Goal: Task Accomplishment & Management: Complete application form

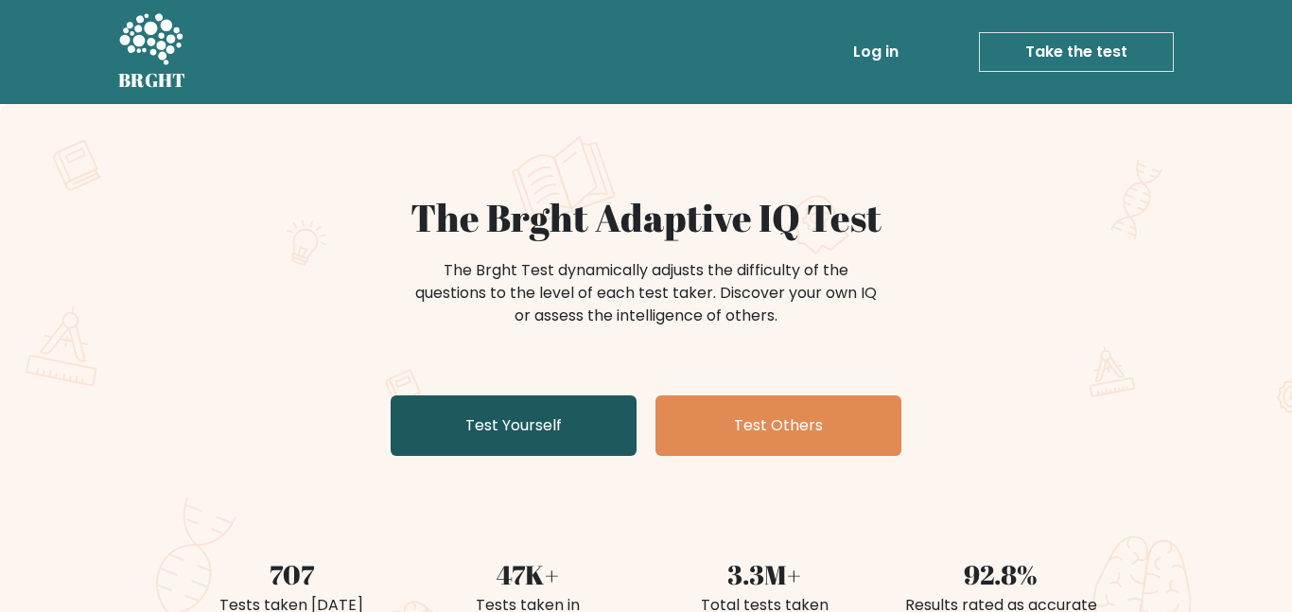
click at [602, 408] on link "Test Yourself" at bounding box center [514, 425] width 246 height 61
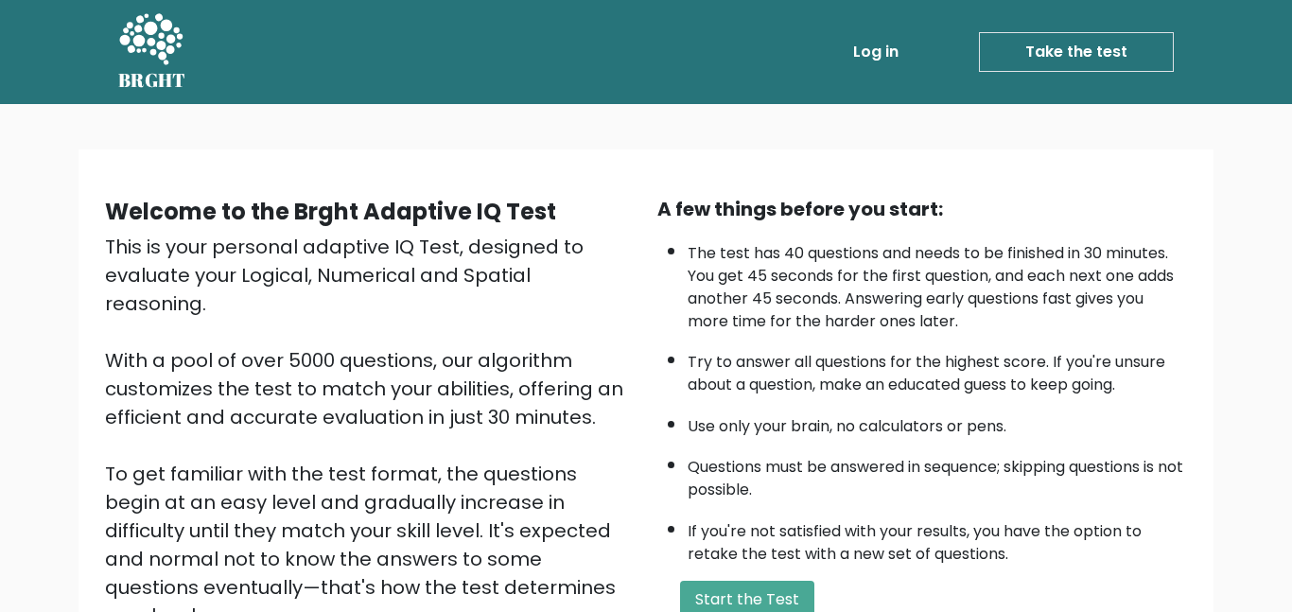
click at [1037, 56] on link "Take the test" at bounding box center [1076, 52] width 195 height 40
click at [774, 601] on button "Start the Test" at bounding box center [747, 600] width 134 height 38
click at [792, 598] on button "Start the Test" at bounding box center [747, 600] width 134 height 38
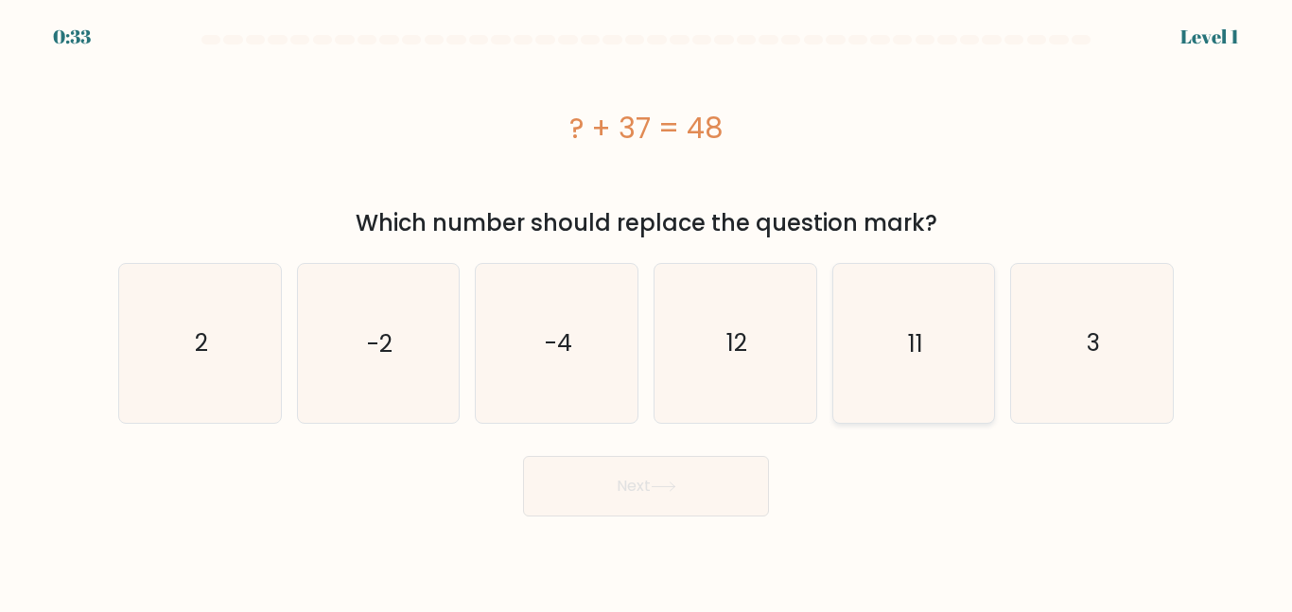
click at [899, 416] on icon "11" at bounding box center [913, 343] width 158 height 158
click at [647, 311] on input "e. 11" at bounding box center [646, 308] width 1 height 5
radio input "true"
click at [740, 477] on button "Next" at bounding box center [646, 486] width 246 height 61
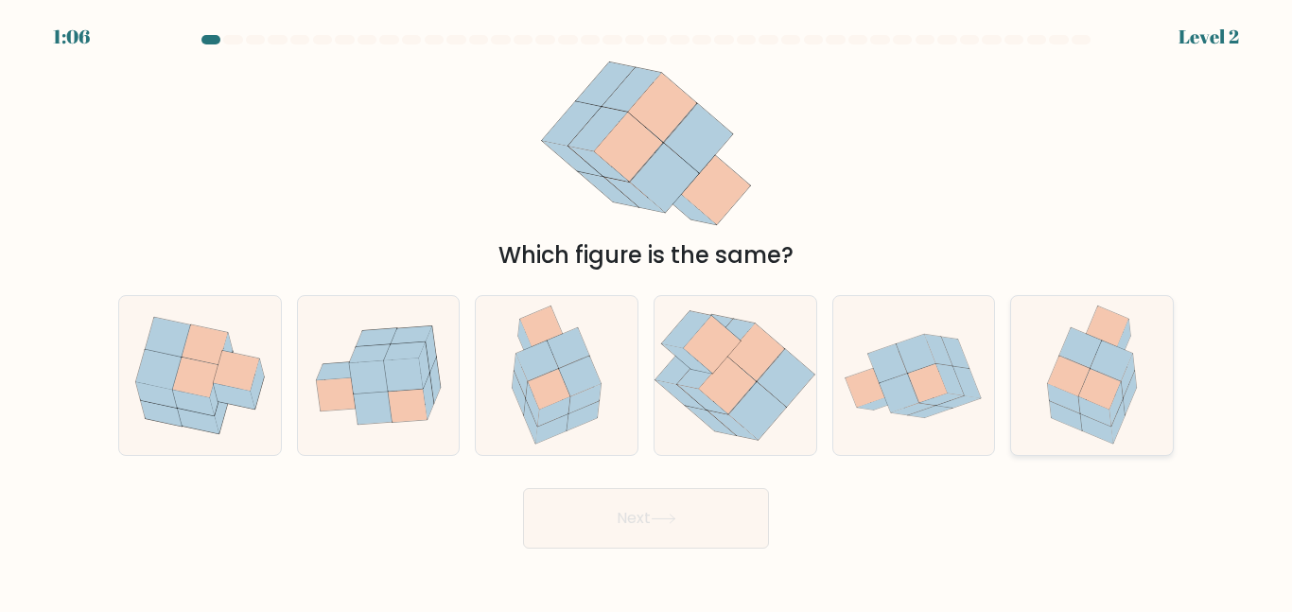
click at [1091, 409] on icon at bounding box center [1094, 411] width 32 height 29
click at [647, 311] on input "f." at bounding box center [646, 308] width 1 height 5
radio input "true"
click at [667, 544] on button "Next" at bounding box center [646, 518] width 246 height 61
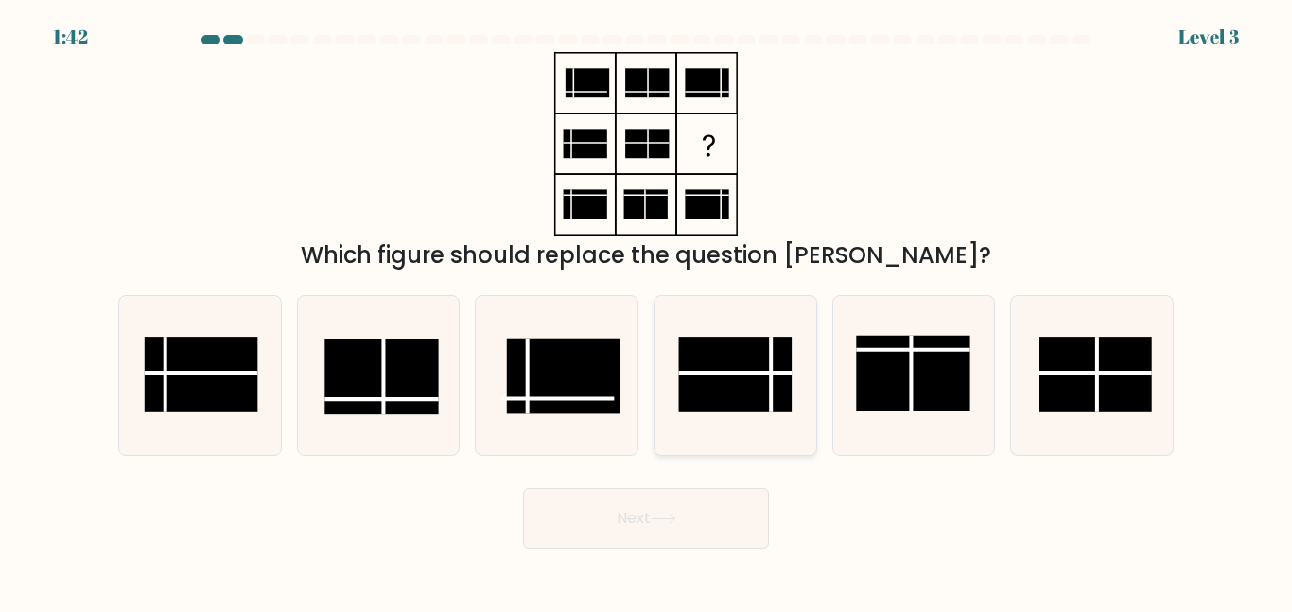
click at [761, 376] on rect at bounding box center [734, 375] width 113 height 76
click at [690, 492] on button "Next" at bounding box center [646, 518] width 246 height 61
click at [723, 425] on icon at bounding box center [735, 375] width 158 height 158
click at [736, 419] on icon at bounding box center [735, 375] width 158 height 158
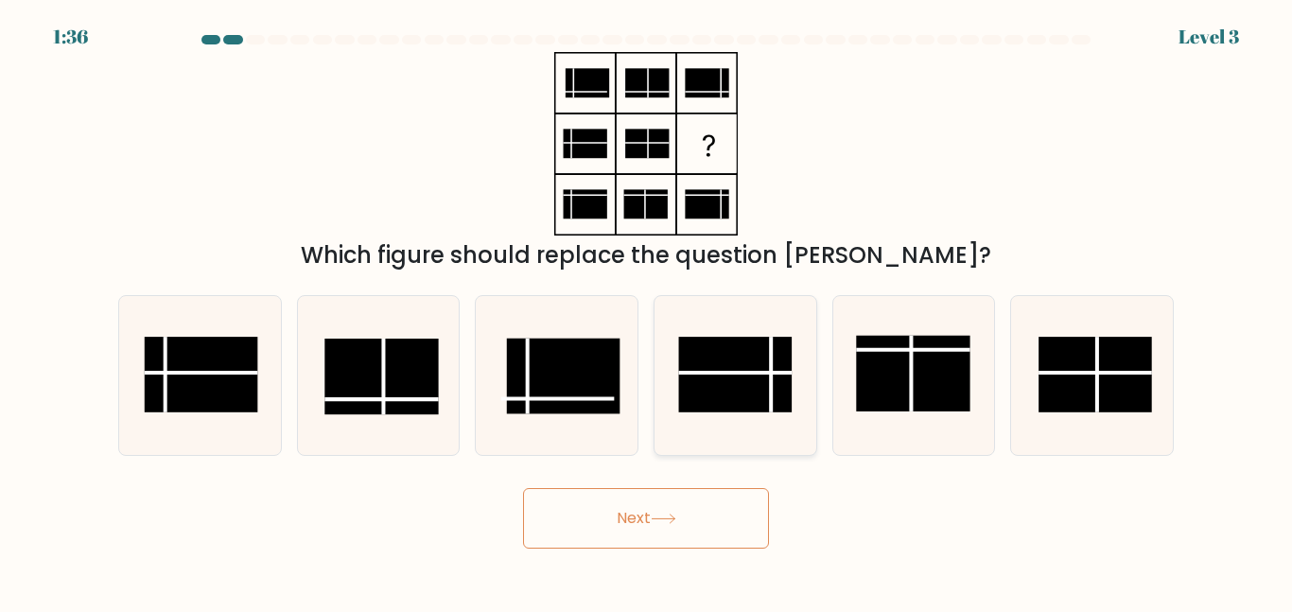
click at [647, 311] on input "d." at bounding box center [646, 308] width 1 height 5
radio input "true"
click at [672, 500] on button "Next" at bounding box center [646, 518] width 246 height 61
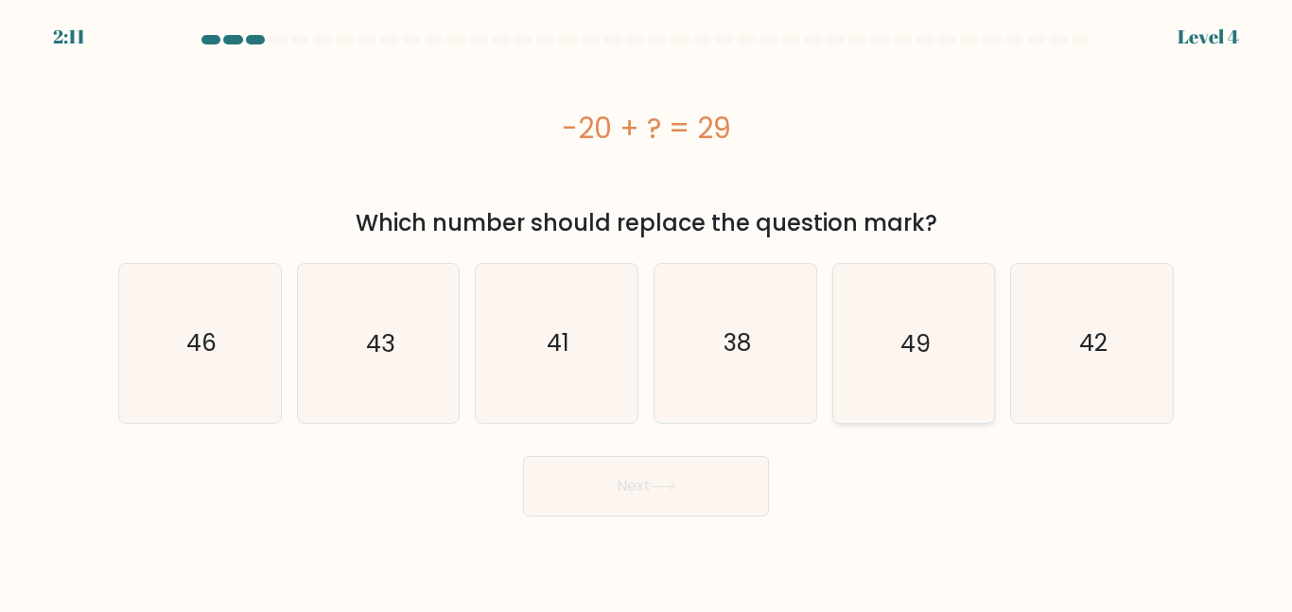
click at [910, 344] on text "49" at bounding box center [915, 342] width 30 height 33
click at [877, 369] on icon "49" at bounding box center [913, 343] width 158 height 158
click at [864, 386] on icon "49" at bounding box center [913, 343] width 158 height 158
click at [738, 462] on button "Next" at bounding box center [646, 486] width 246 height 61
click at [897, 390] on icon "49" at bounding box center [913, 343] width 158 height 158
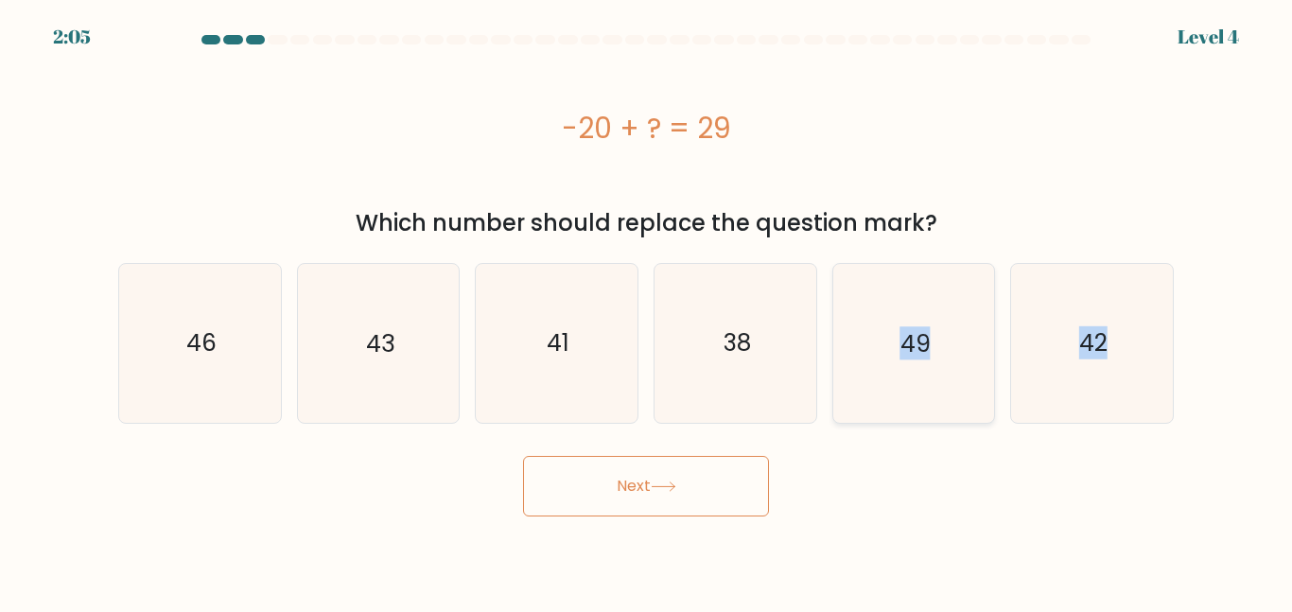
click at [897, 390] on icon "49" at bounding box center [913, 343] width 158 height 158
click at [647, 311] on input "e. 49" at bounding box center [646, 308] width 1 height 5
radio input "true"
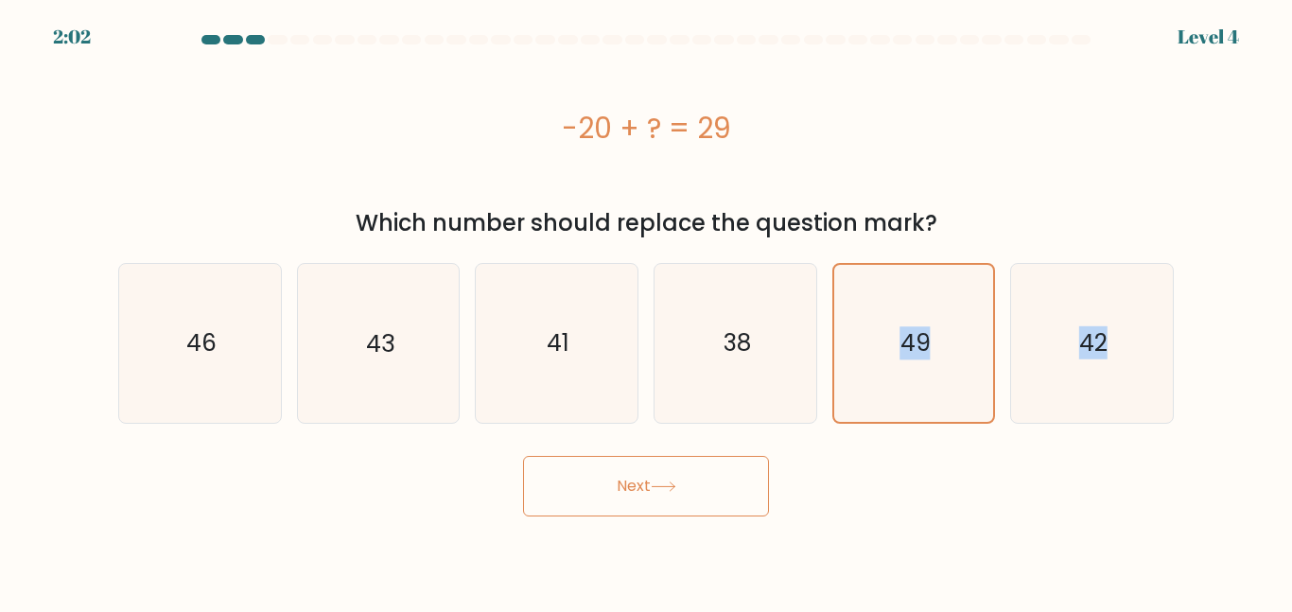
click at [701, 486] on button "Next" at bounding box center [646, 486] width 246 height 61
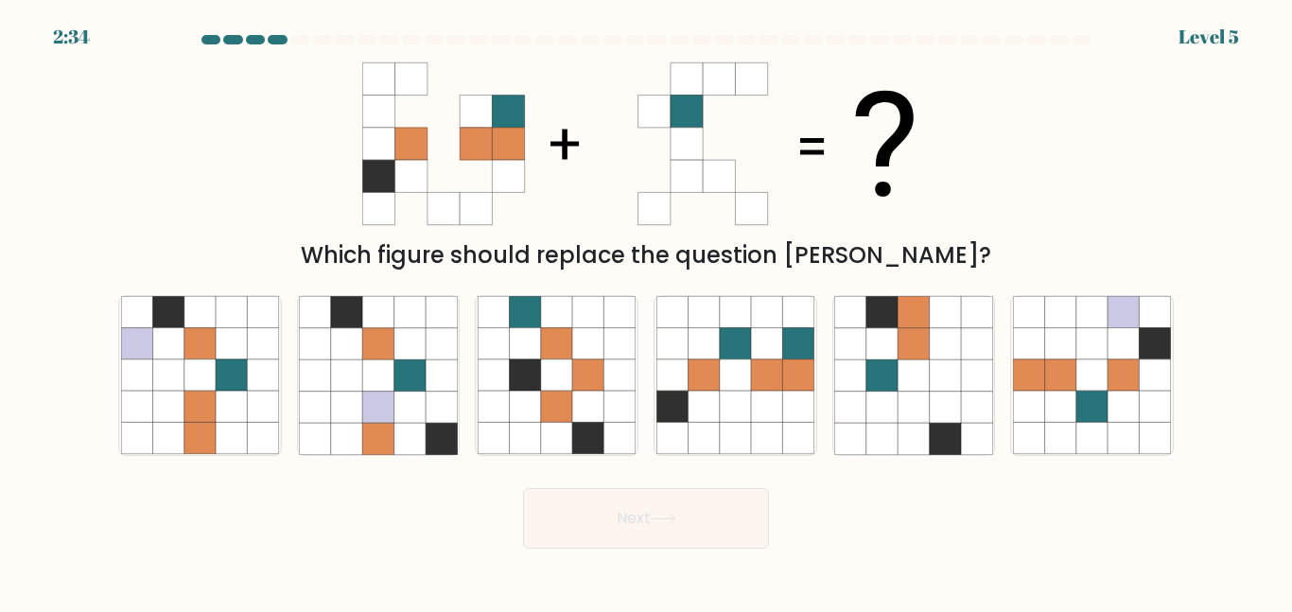
click at [772, 510] on div "Next" at bounding box center [646, 513] width 1078 height 70
click at [767, 439] on icon at bounding box center [766, 438] width 31 height 31
click at [757, 429] on icon at bounding box center [766, 438] width 31 height 31
click at [724, 518] on button "Next" at bounding box center [646, 518] width 246 height 61
click at [743, 413] on icon at bounding box center [735, 406] width 31 height 31
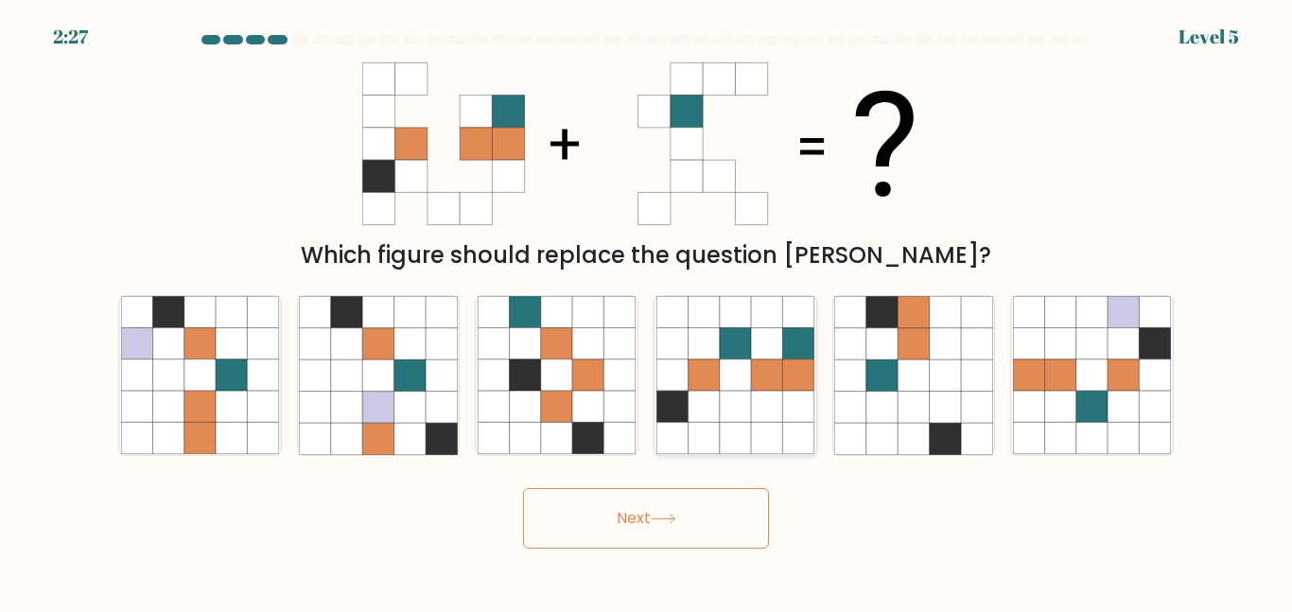
click at [743, 413] on icon at bounding box center [735, 406] width 31 height 31
click at [647, 311] on input "d." at bounding box center [646, 308] width 1 height 5
radio input "true"
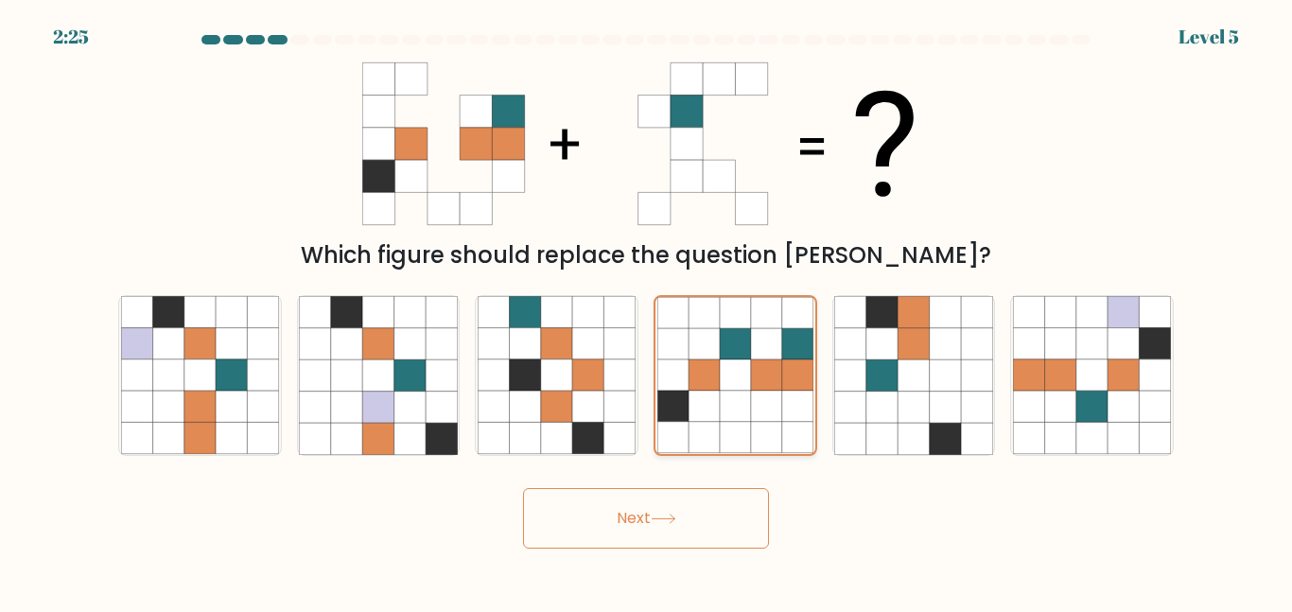
click at [745, 417] on icon at bounding box center [735, 406] width 31 height 31
click at [696, 520] on button "Next" at bounding box center [646, 518] width 246 height 61
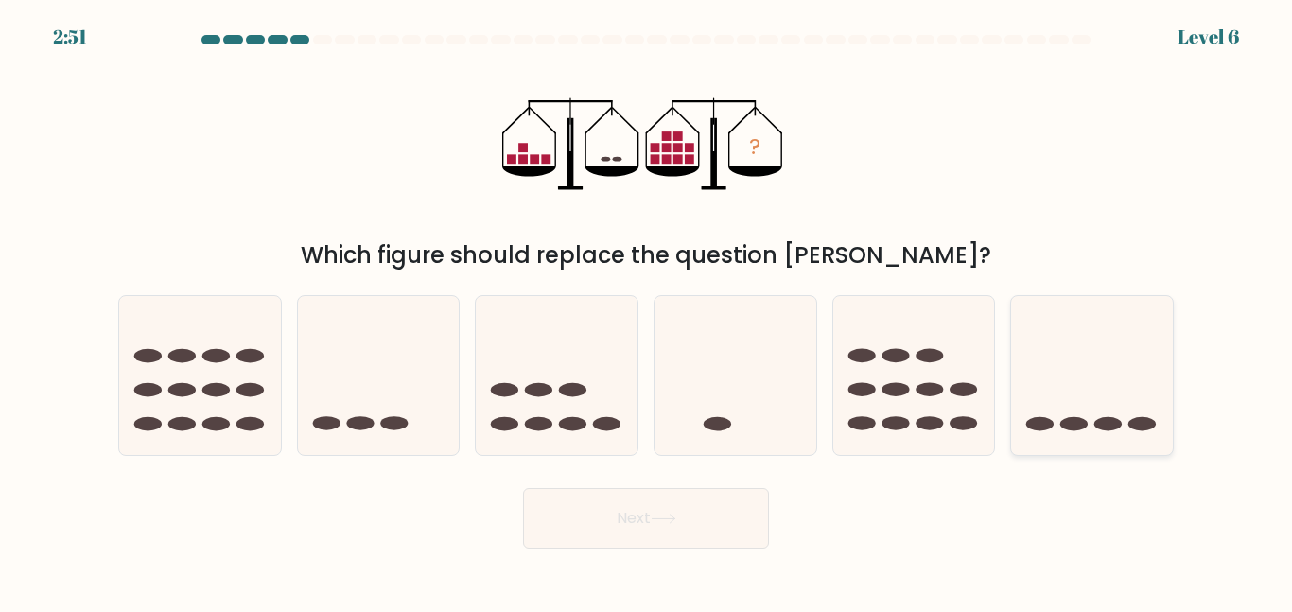
click at [1093, 420] on icon at bounding box center [1092, 374] width 162 height 133
click at [647, 311] on input "f." at bounding box center [646, 308] width 1 height 5
radio input "true"
click at [730, 506] on button "Next" at bounding box center [646, 518] width 246 height 61
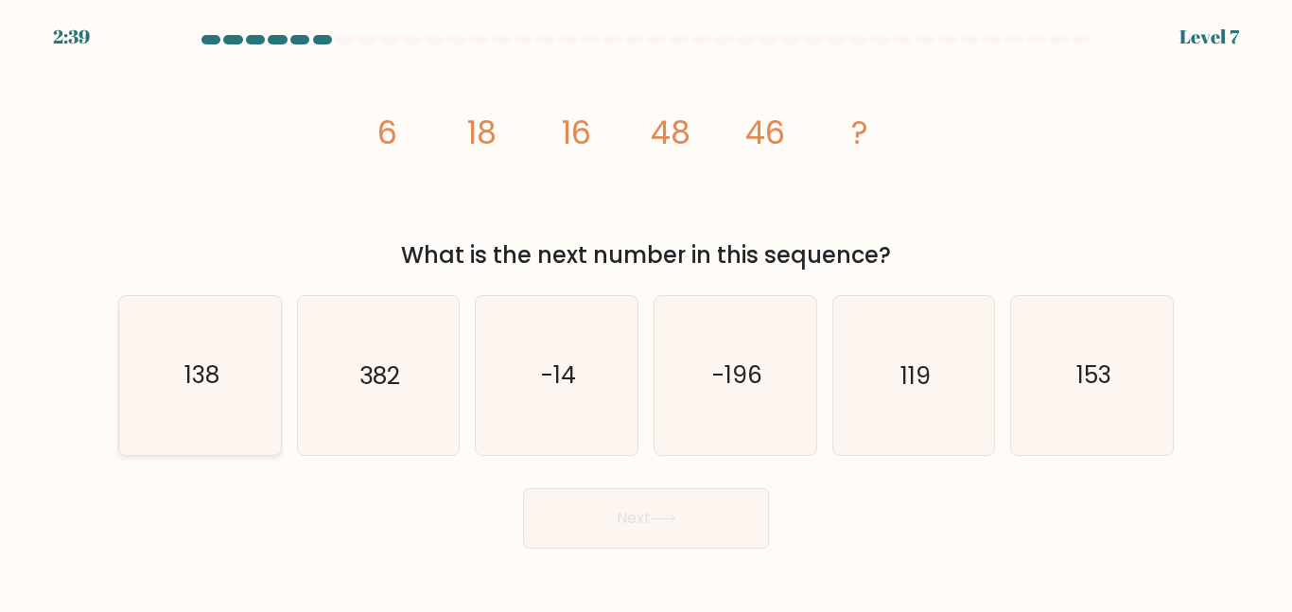
click at [192, 412] on icon "138" at bounding box center [200, 375] width 158 height 158
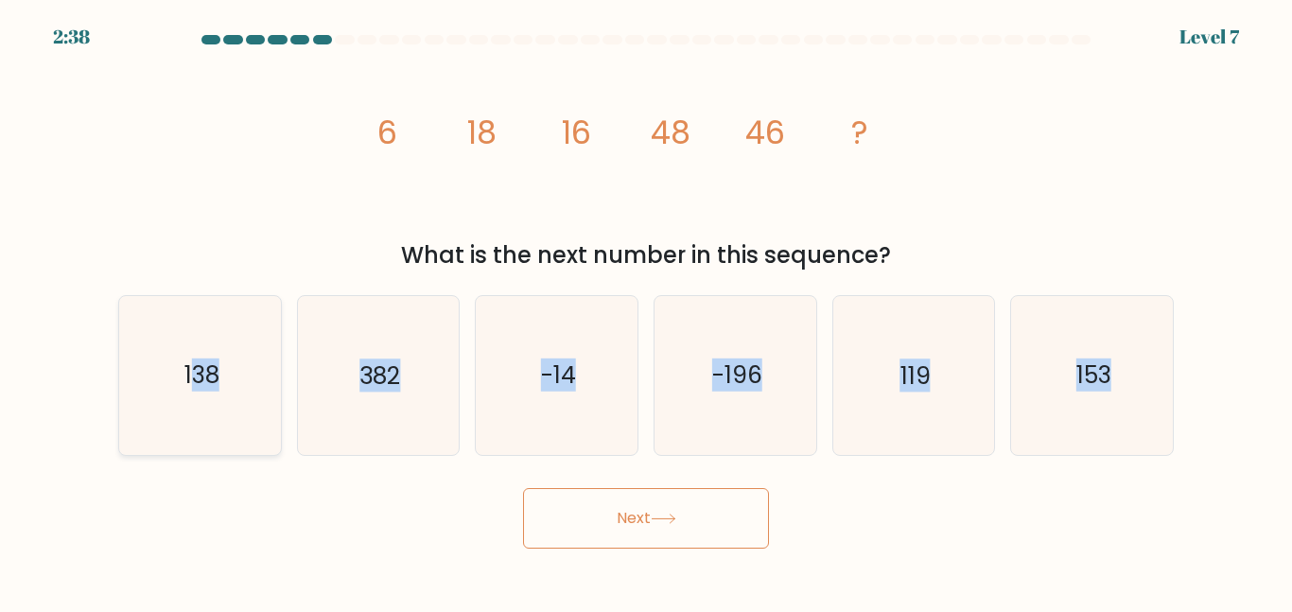
click at [216, 421] on icon "138" at bounding box center [200, 375] width 158 height 158
click at [646, 311] on input "a. 138" at bounding box center [646, 308] width 1 height 5
radio input "true"
click at [599, 500] on button "Next" at bounding box center [646, 518] width 246 height 61
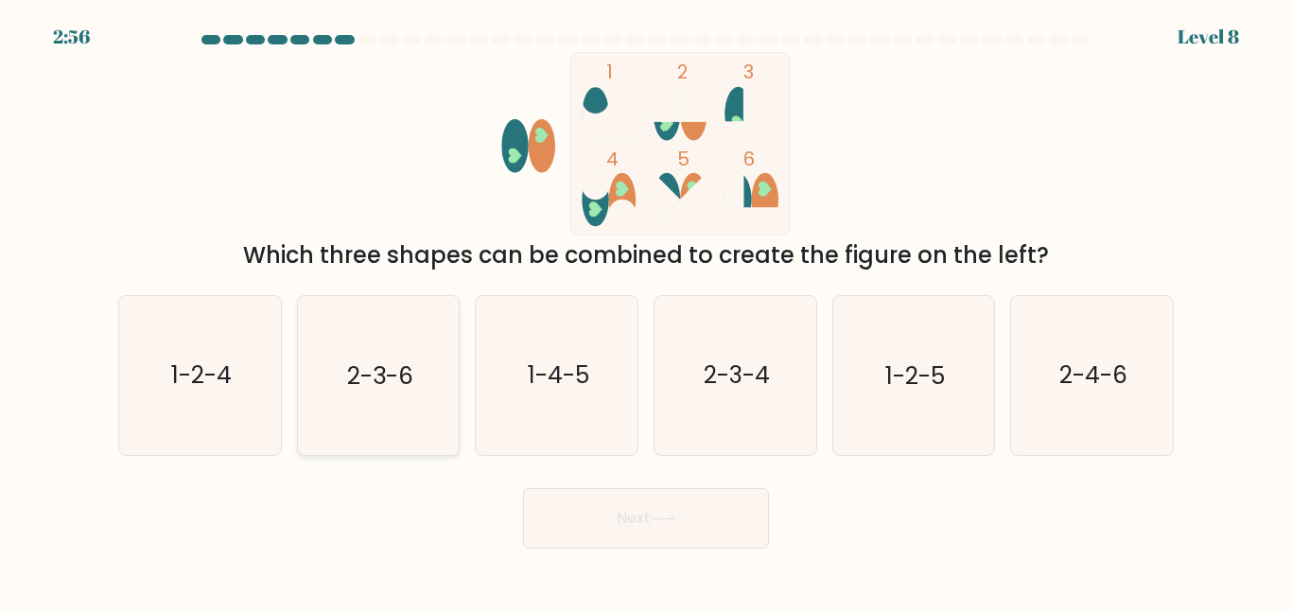
click at [418, 389] on icon "2-3-6" at bounding box center [378, 375] width 158 height 158
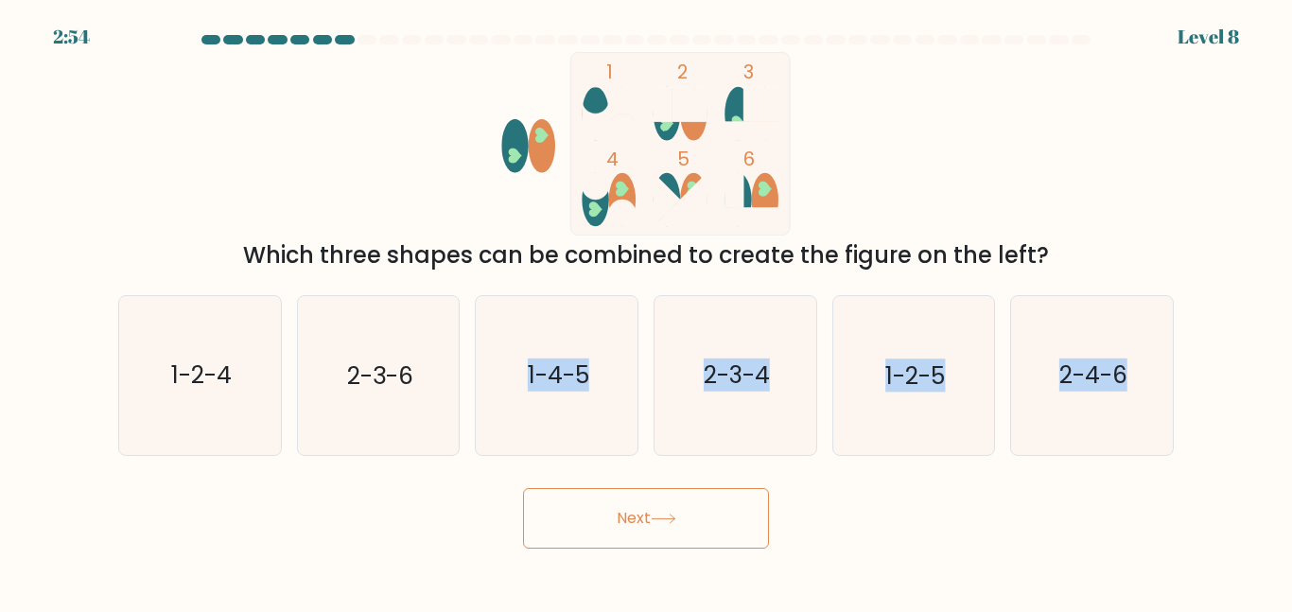
click at [464, 437] on div "b. 2-3-6" at bounding box center [378, 375] width 179 height 160
click at [453, 432] on icon "2-3-6" at bounding box center [378, 375] width 158 height 158
click at [646, 311] on input "b. 2-3-6" at bounding box center [646, 308] width 1 height 5
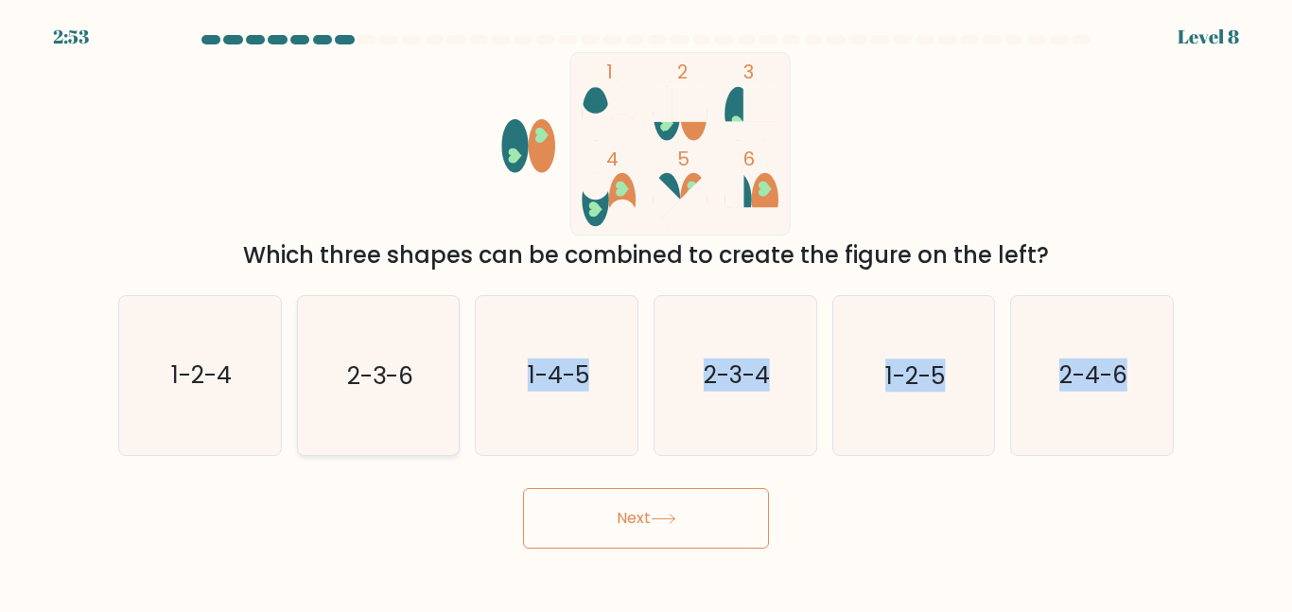
radio input "true"
click at [666, 522] on icon at bounding box center [664, 518] width 26 height 10
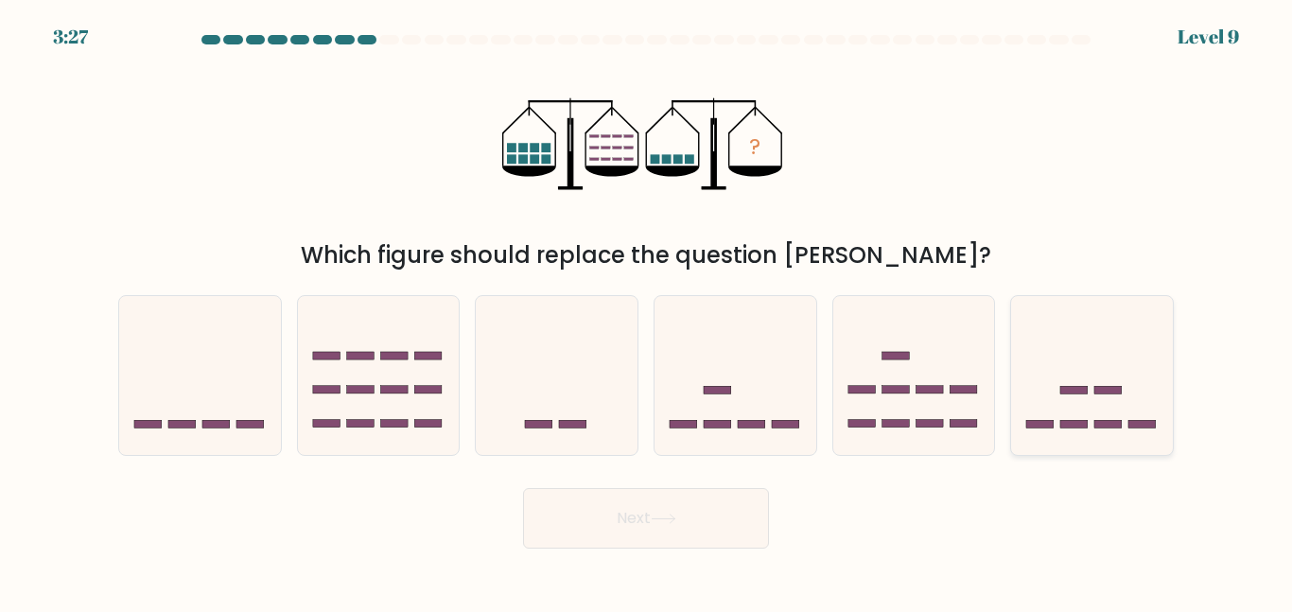
click at [1129, 423] on rect at bounding box center [1141, 424] width 27 height 8
click at [647, 311] on input "f." at bounding box center [646, 308] width 1 height 5
radio input "true"
click at [695, 530] on button "Next" at bounding box center [646, 518] width 246 height 61
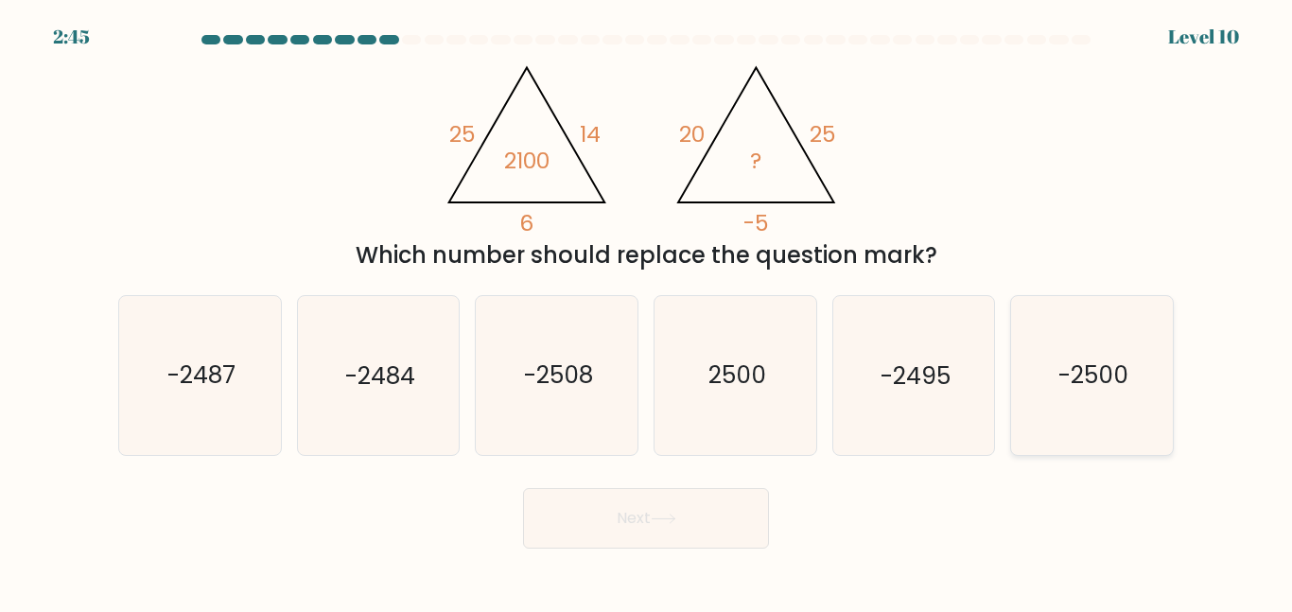
click at [1062, 327] on icon "-2500" at bounding box center [1092, 375] width 158 height 158
click at [1061, 327] on icon "-2500" at bounding box center [1092, 375] width 158 height 158
click at [647, 311] on input "f. -2500" at bounding box center [646, 308] width 1 height 5
radio input "true"
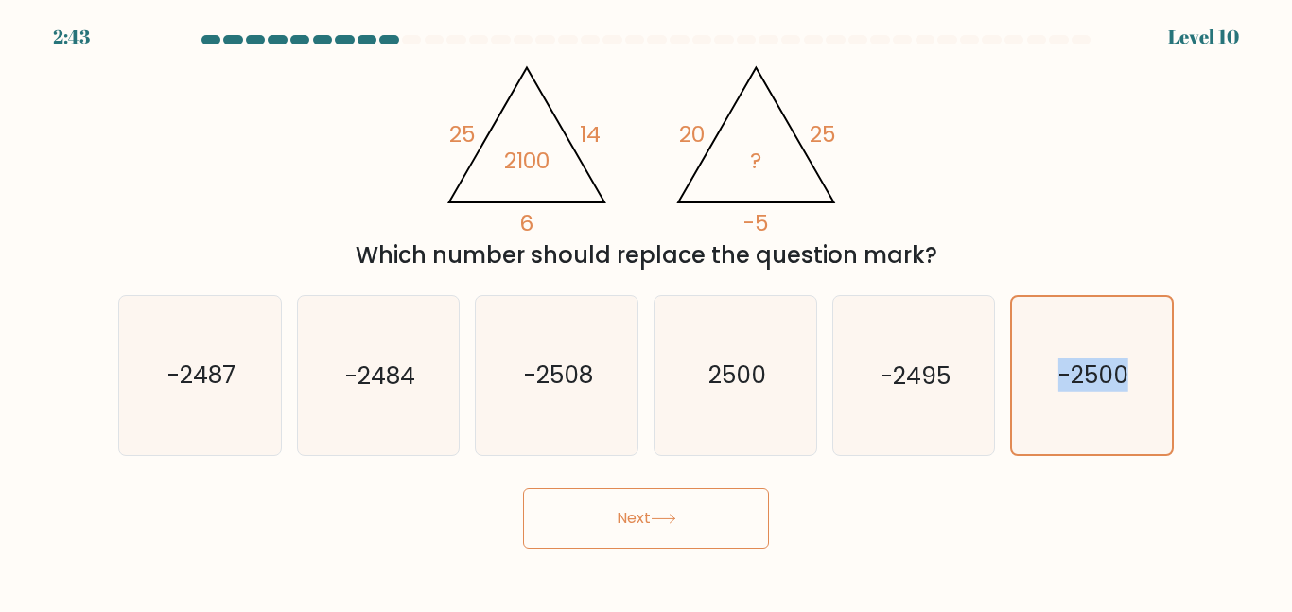
click at [611, 499] on button "Next" at bounding box center [646, 518] width 246 height 61
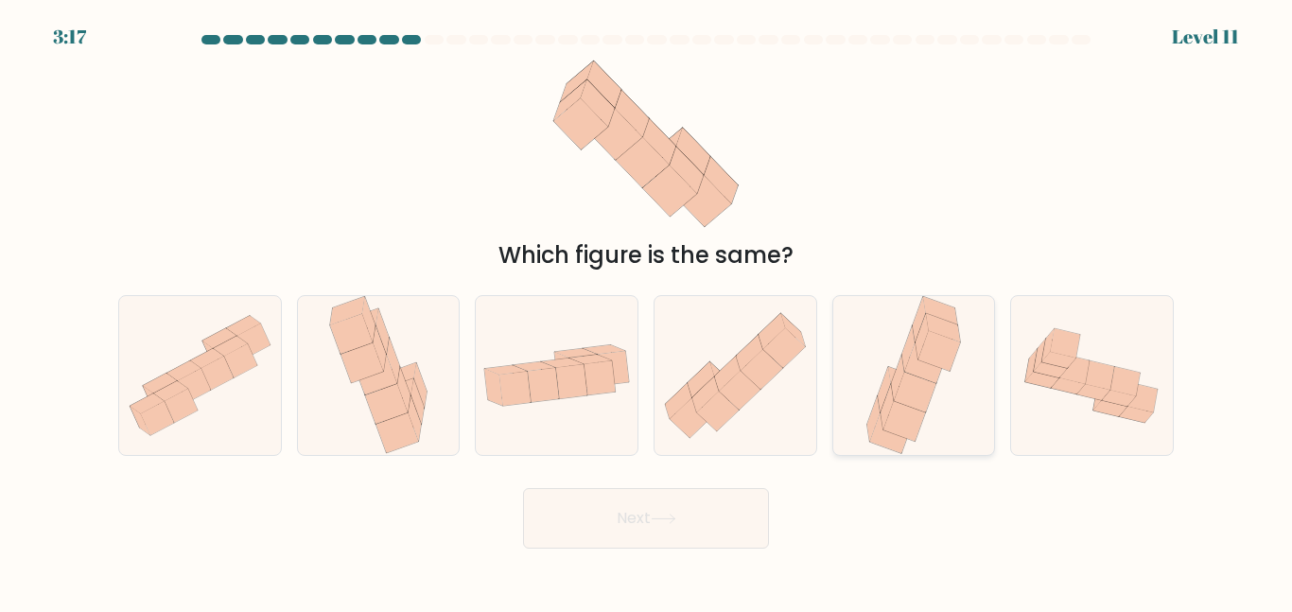
click at [892, 398] on icon at bounding box center [886, 407] width 13 height 45
click at [647, 311] on input "e." at bounding box center [646, 308] width 1 height 5
radio input "true"
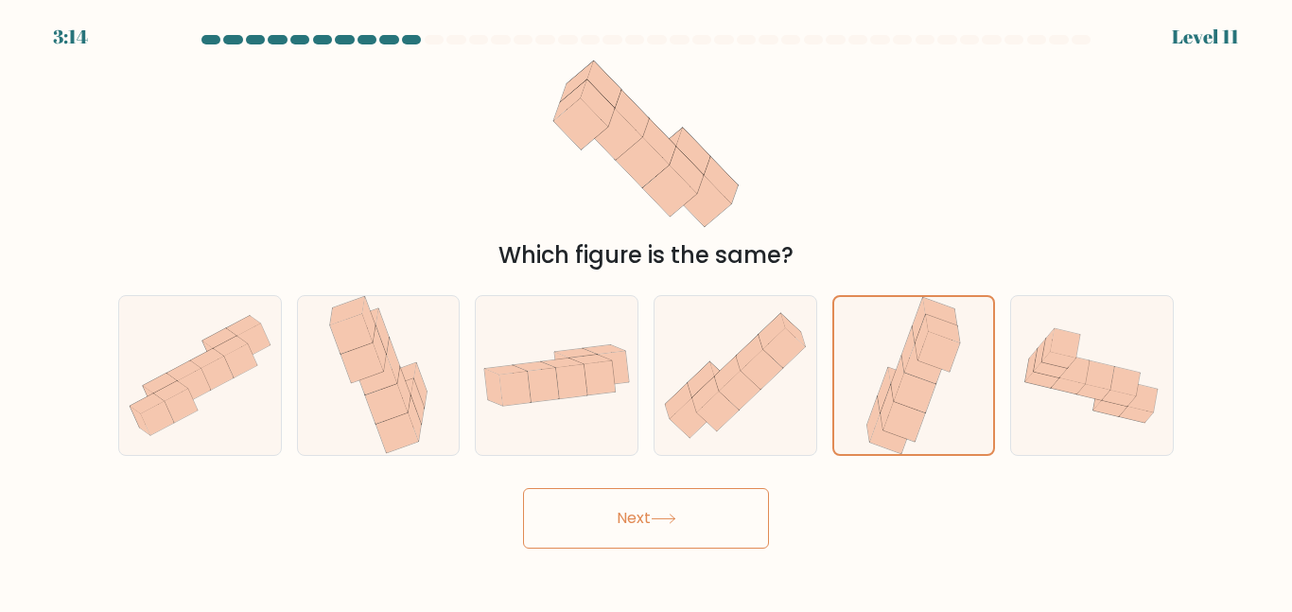
click at [690, 521] on button "Next" at bounding box center [646, 518] width 246 height 61
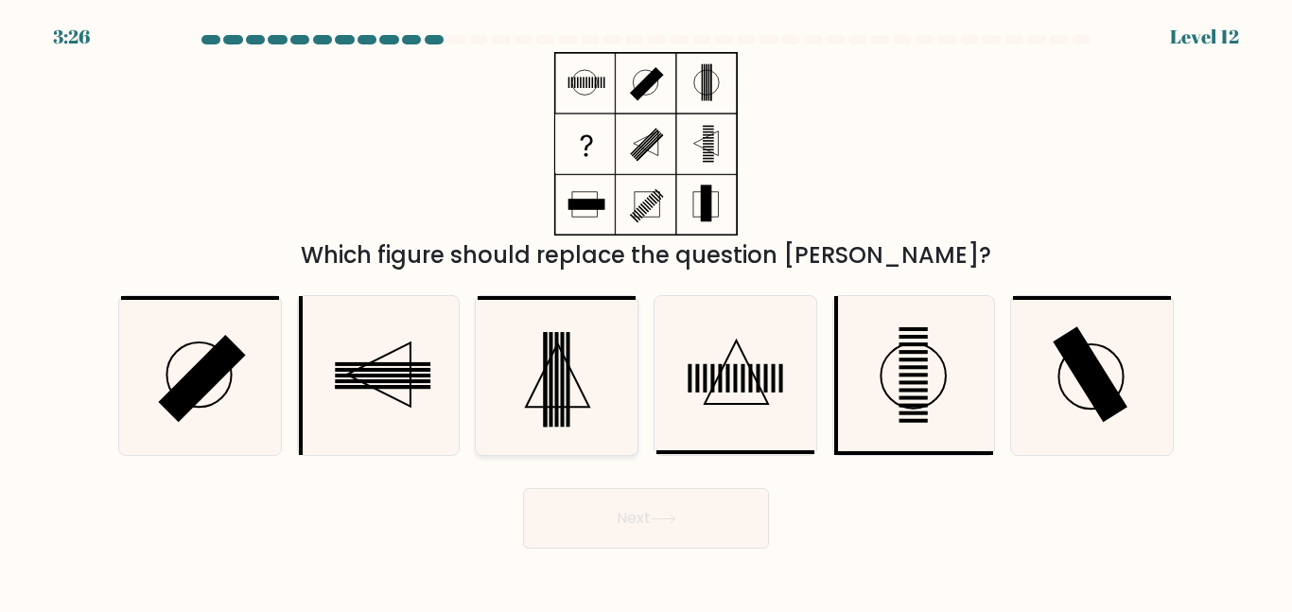
click at [554, 370] on icon at bounding box center [557, 375] width 158 height 158
click at [646, 311] on input "c." at bounding box center [646, 308] width 1 height 5
radio input "true"
click at [666, 520] on icon at bounding box center [664, 518] width 26 height 10
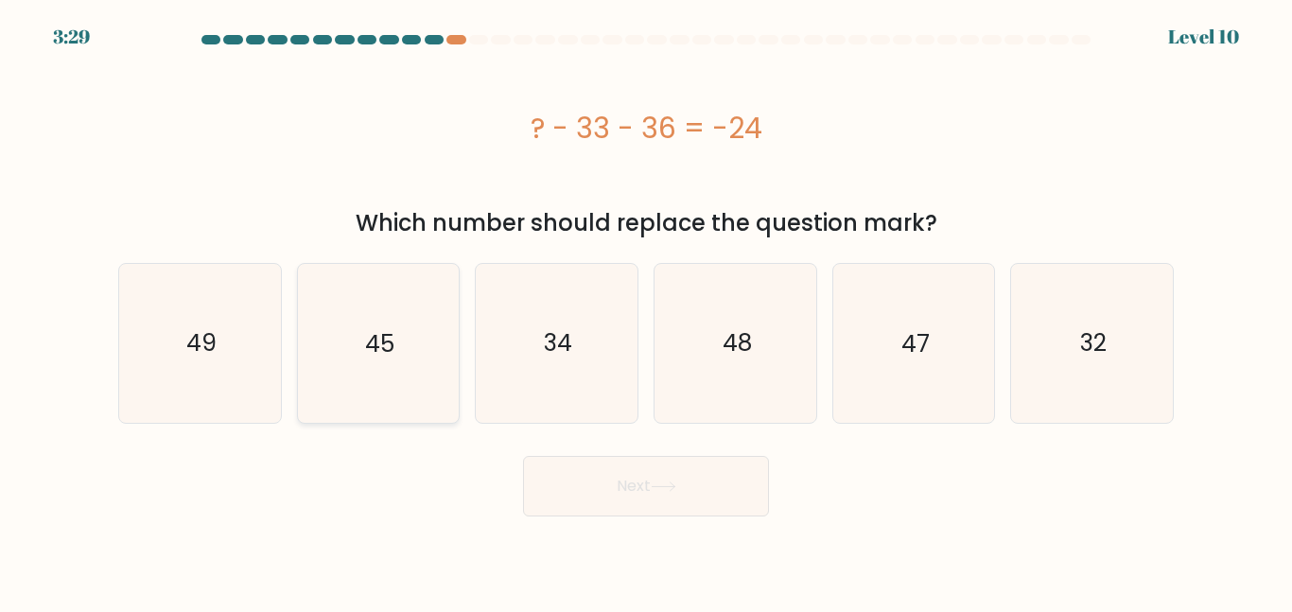
click at [424, 323] on icon "45" at bounding box center [378, 343] width 158 height 158
click at [439, 387] on icon "45" at bounding box center [378, 343] width 158 height 158
click at [646, 311] on input "b. 45" at bounding box center [646, 308] width 1 height 5
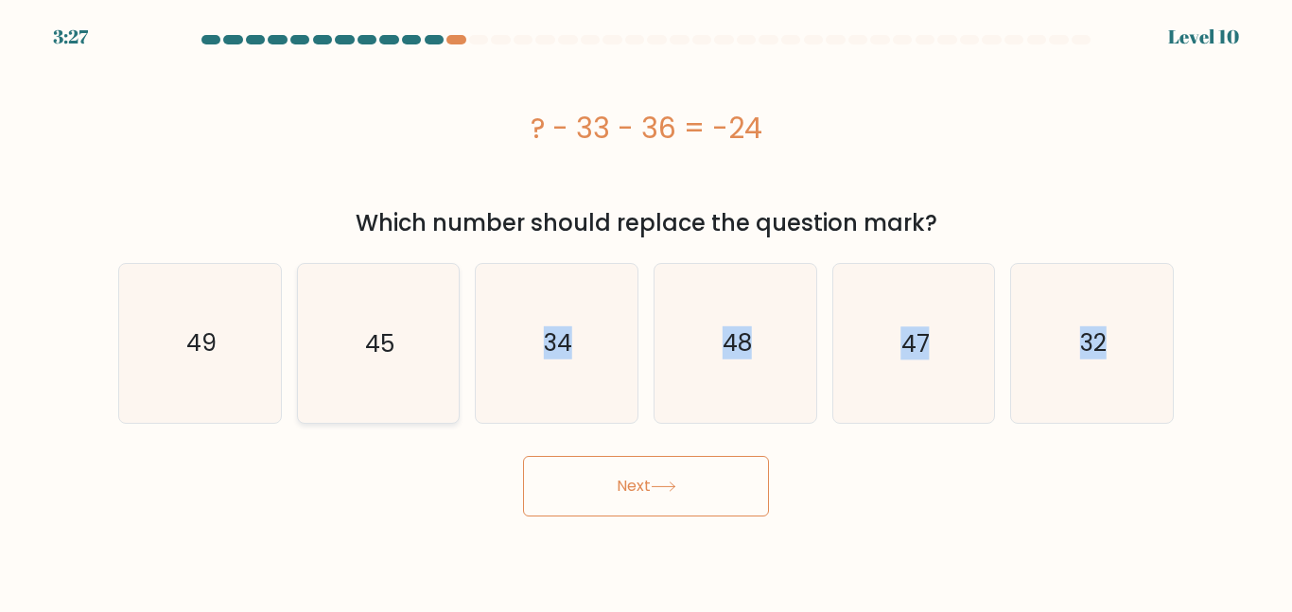
radio input "true"
click at [631, 474] on button "Next" at bounding box center [646, 486] width 246 height 61
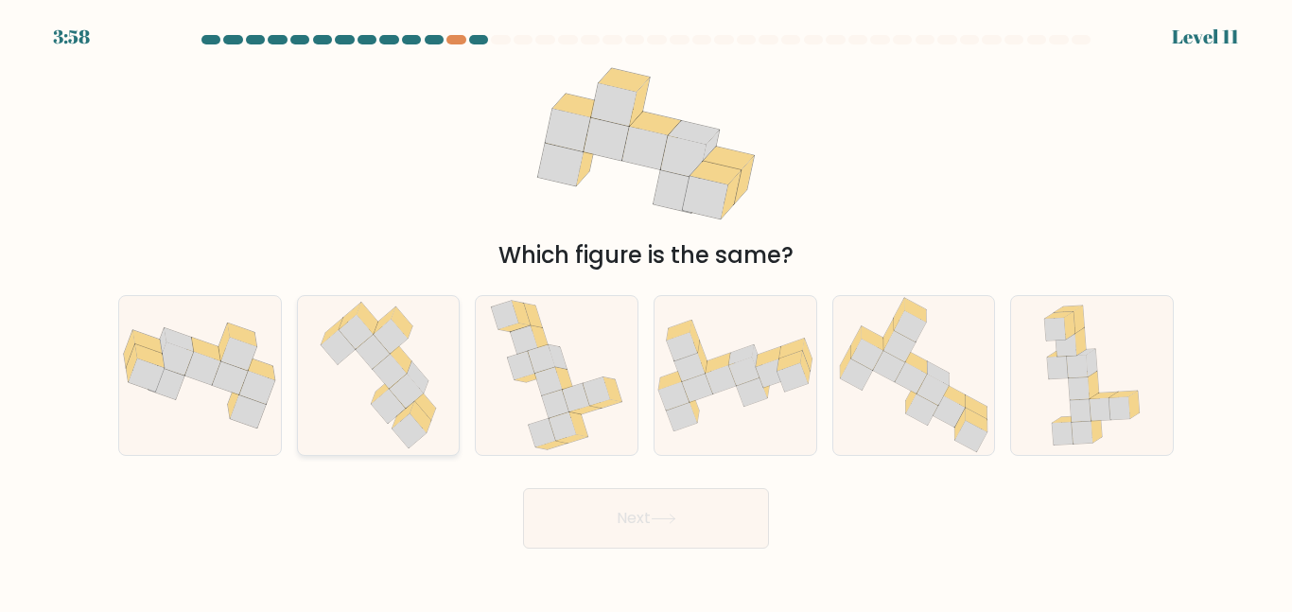
click at [423, 391] on icon at bounding box center [417, 377] width 21 height 32
click at [646, 311] on input "b." at bounding box center [646, 308] width 1 height 5
radio input "true"
click at [684, 535] on button "Next" at bounding box center [646, 518] width 246 height 61
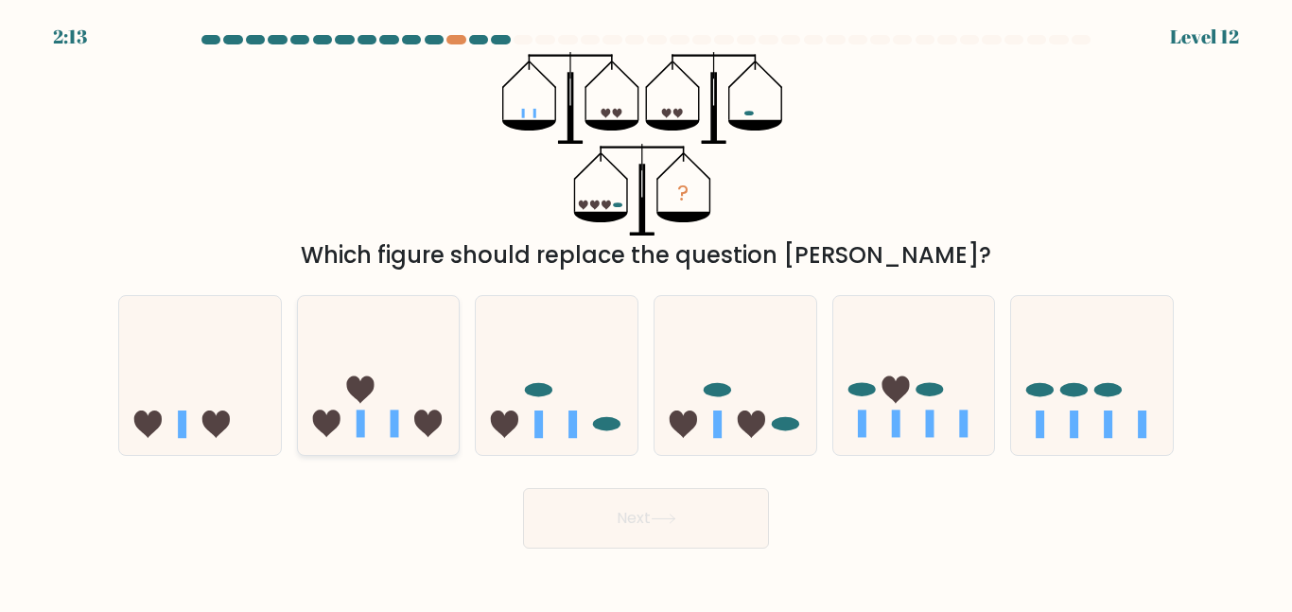
click at [425, 327] on icon at bounding box center [379, 374] width 162 height 133
click at [444, 363] on icon at bounding box center [379, 374] width 162 height 133
click at [646, 311] on input "b." at bounding box center [646, 308] width 1 height 5
radio input "true"
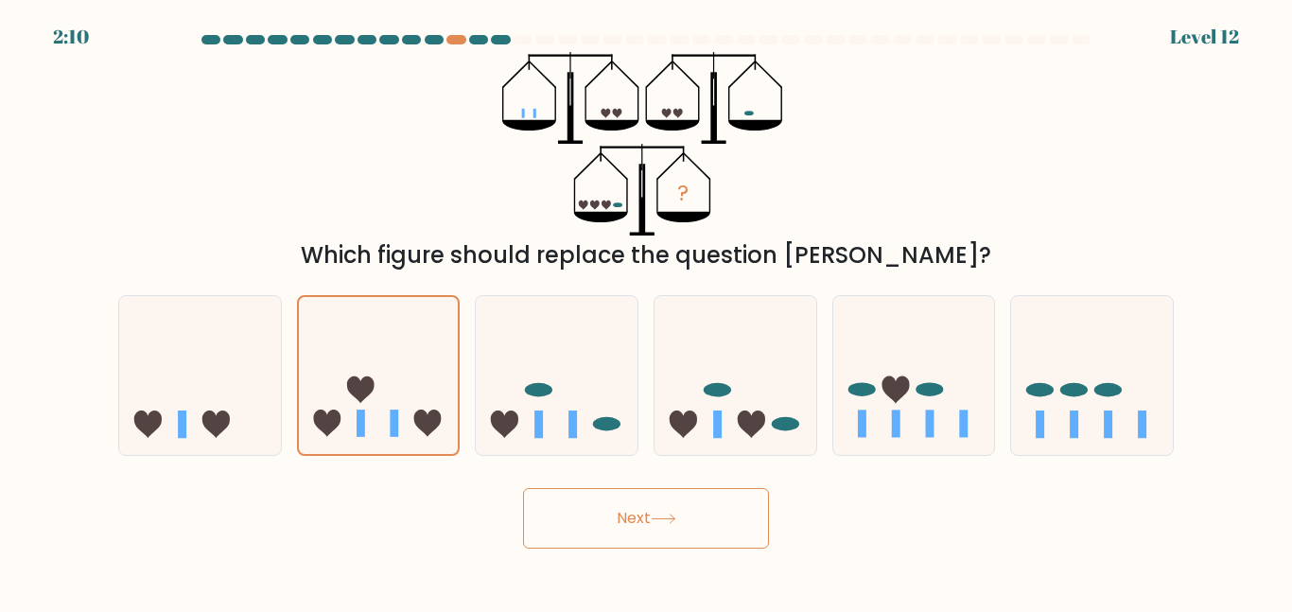
click at [617, 512] on button "Next" at bounding box center [646, 518] width 246 height 61
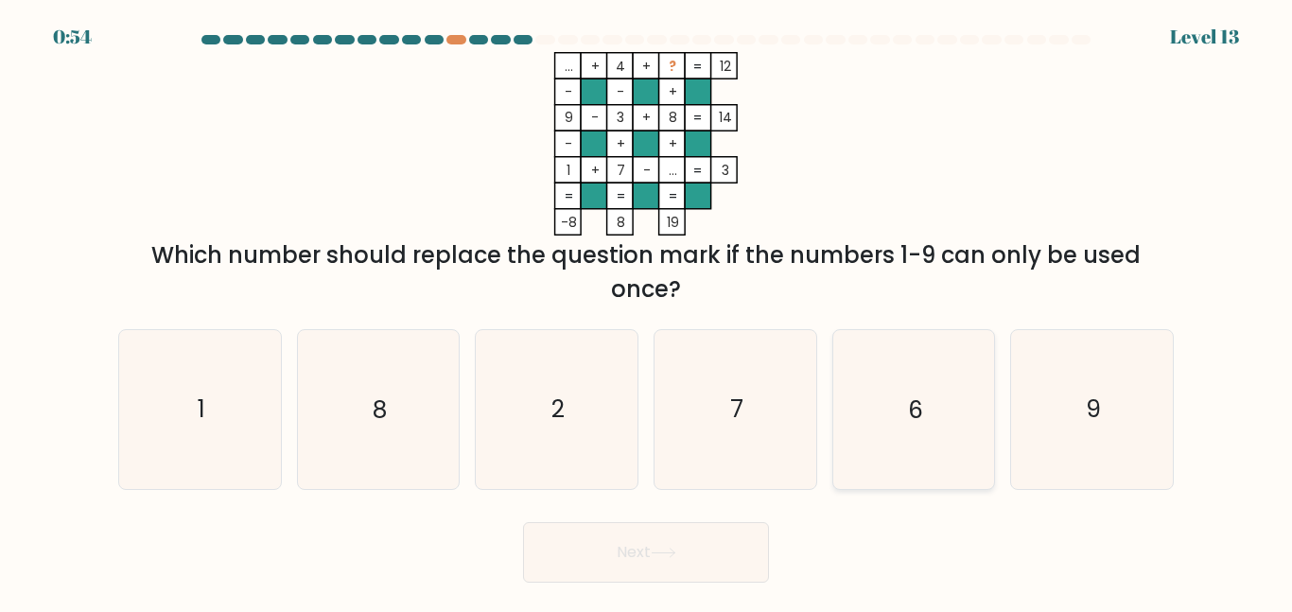
click at [915, 420] on text "6" at bounding box center [915, 408] width 15 height 33
click at [647, 311] on input "e. 6" at bounding box center [646, 308] width 1 height 5
radio input "true"
click at [655, 543] on button "Next" at bounding box center [646, 552] width 246 height 61
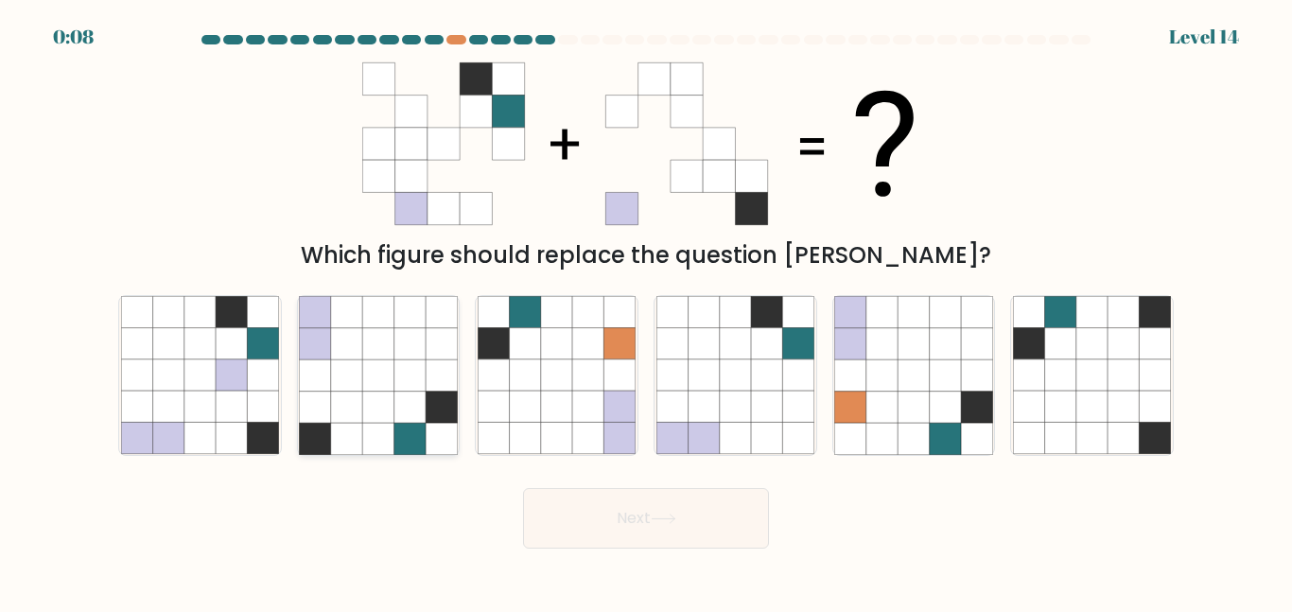
click at [429, 328] on icon at bounding box center [440, 343] width 31 height 31
click at [646, 311] on input "b." at bounding box center [646, 308] width 1 height 5
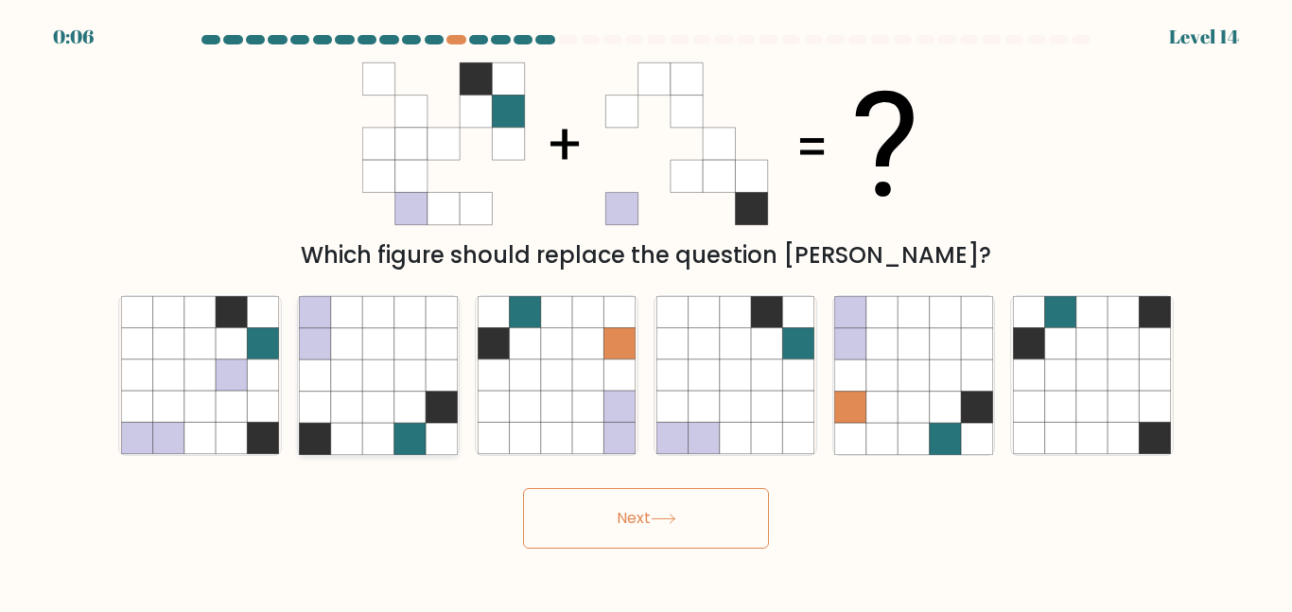
radio input "true"
click at [614, 496] on button "Next" at bounding box center [646, 518] width 246 height 61
click at [614, 496] on div "Next" at bounding box center [646, 513] width 1078 height 70
click at [115, 42] on div at bounding box center [646, 43] width 1078 height 17
